Goal: Transaction & Acquisition: Download file/media

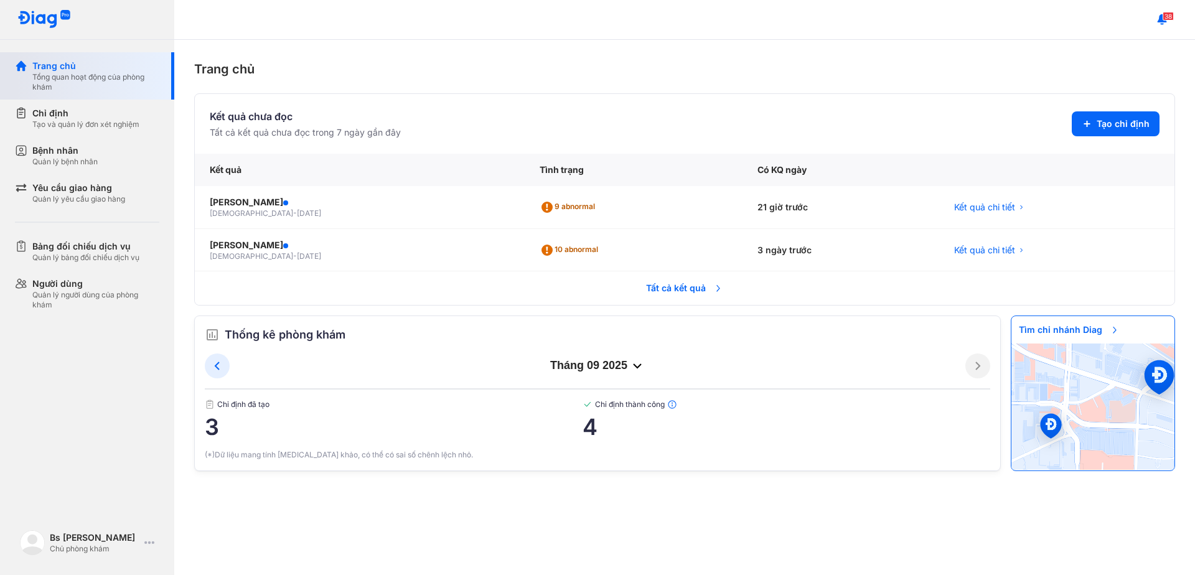
click at [54, 67] on div "Trang chủ" at bounding box center [95, 66] width 127 height 12
click at [64, 109] on div "Chỉ định" at bounding box center [85, 113] width 107 height 12
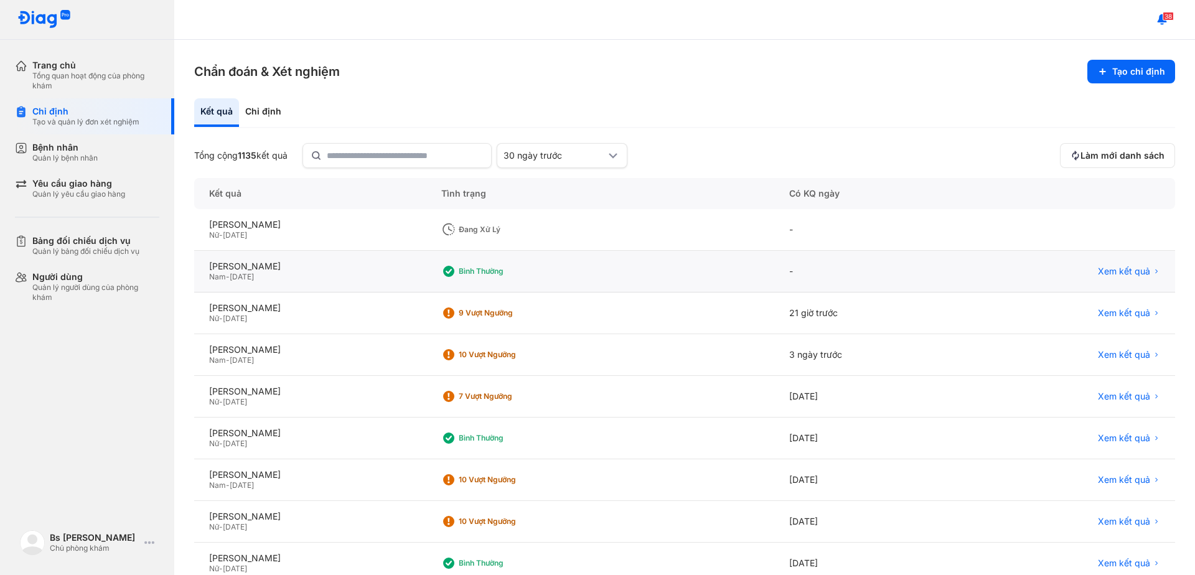
drag, startPoint x: 1095, startPoint y: 273, endPoint x: 1085, endPoint y: 268, distance: 10.6
click at [1098, 272] on span "Xem kết quả" at bounding box center [1124, 271] width 52 height 11
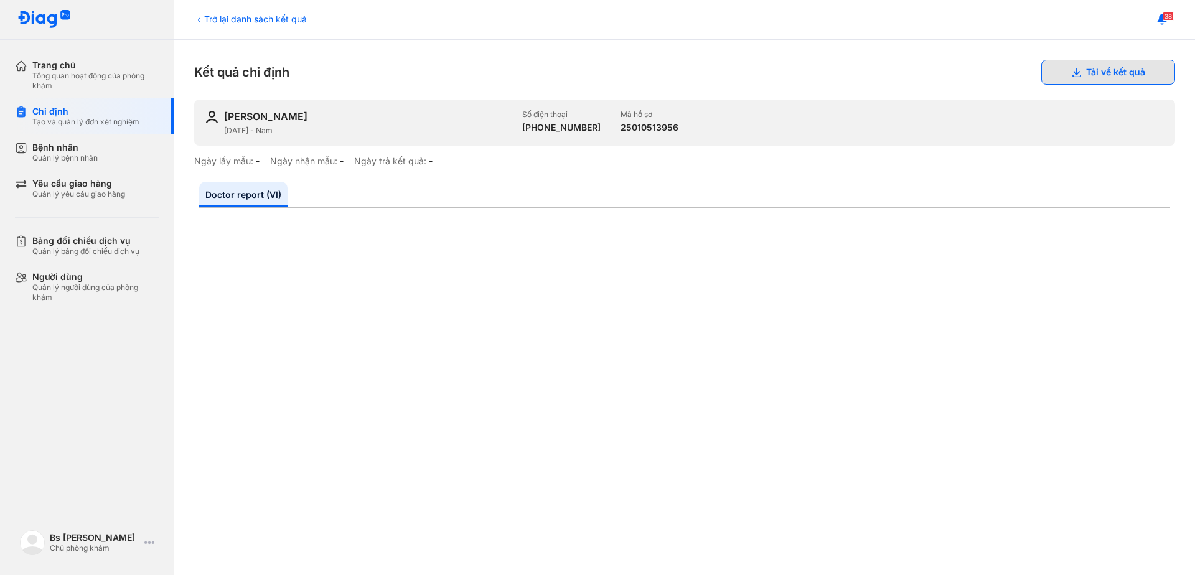
click at [1108, 72] on button "Tải về kết quả" at bounding box center [1109, 72] width 134 height 25
